Goal: Go to known website: Access a specific website the user already knows

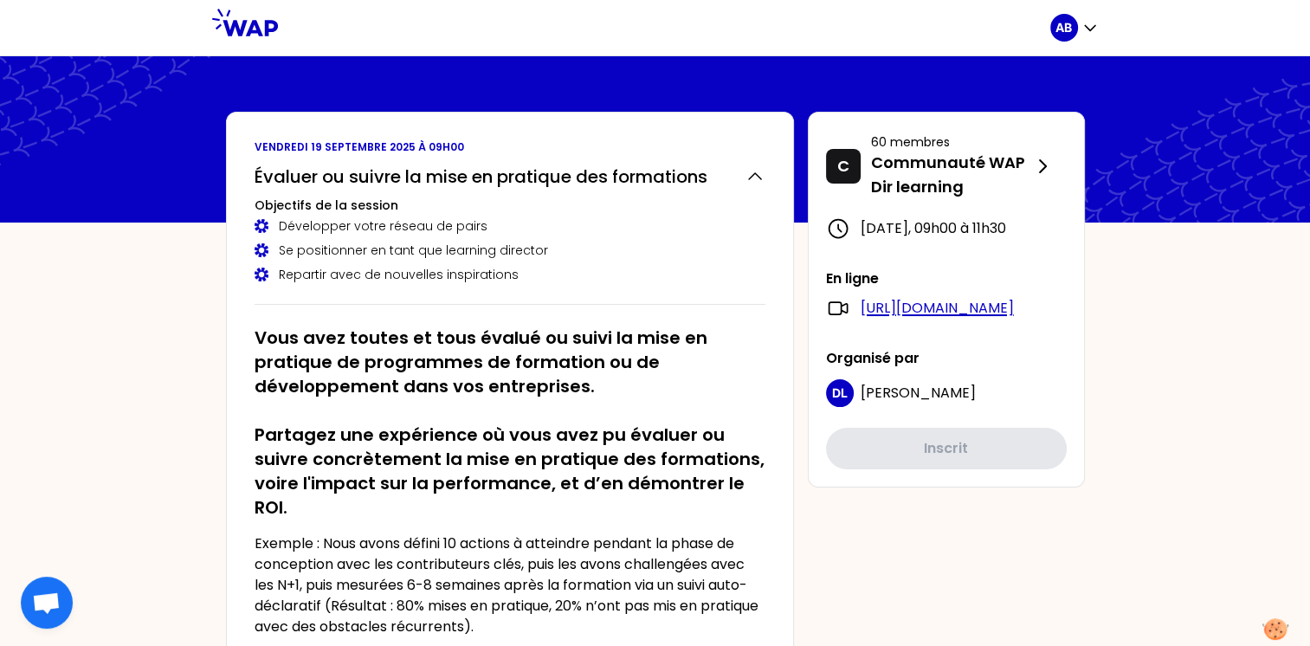
click at [953, 319] on link "[URL][DOMAIN_NAME]" at bounding box center [937, 308] width 153 height 21
